Goal: Transaction & Acquisition: Purchase product/service

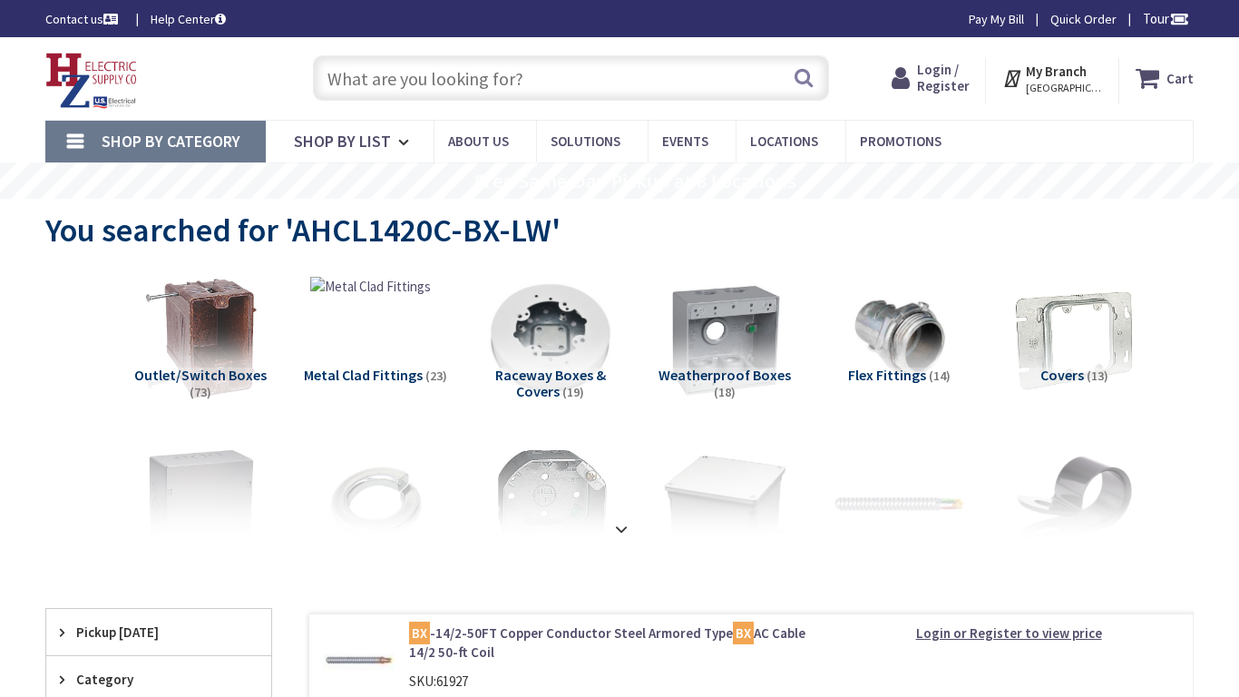
type input "[STREET_ADDRESS][PERSON_NAME][US_STATE]"
